Goal: Task Accomplishment & Management: Use online tool/utility

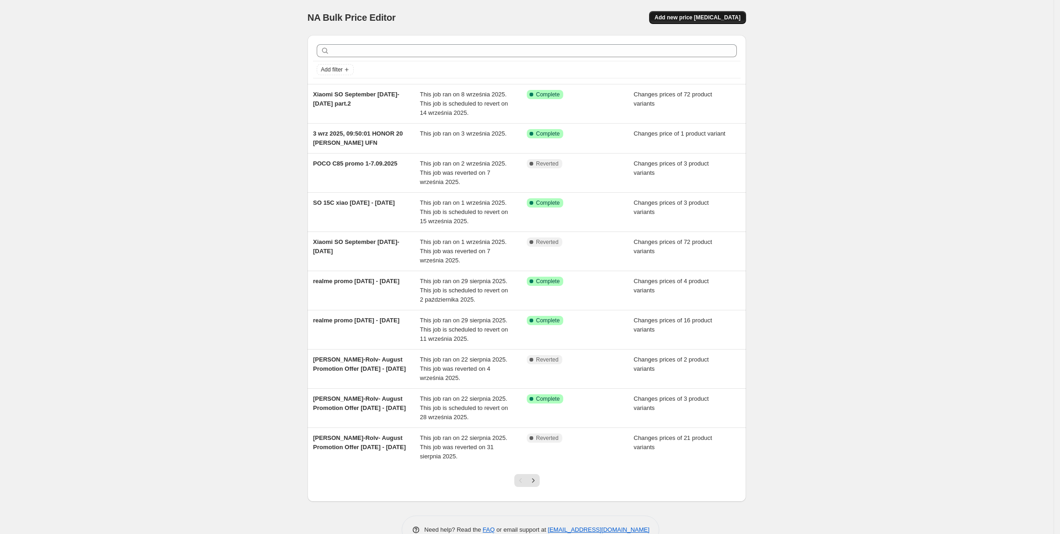
click at [677, 19] on button "Add new price [MEDICAL_DATA]" at bounding box center [697, 17] width 97 height 13
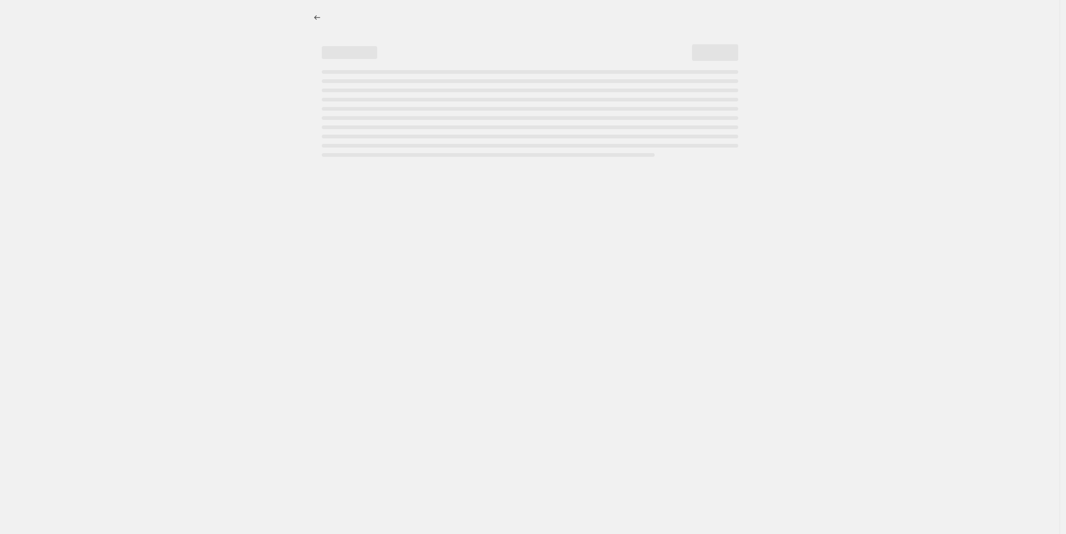
select select "percentage"
